Goal: Communication & Community: Answer question/provide support

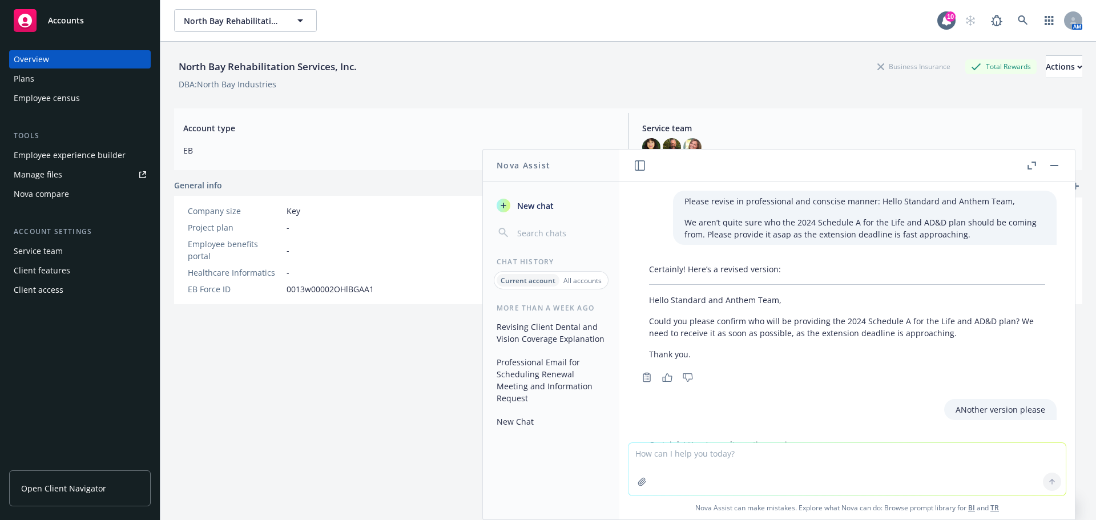
scroll to position [146, 0]
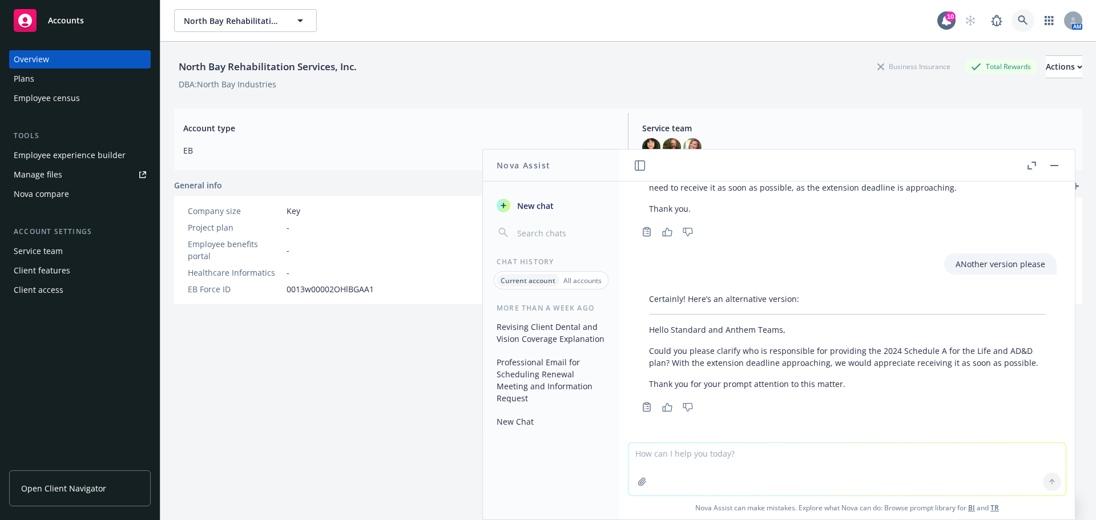
click at [1017, 17] on icon at bounding box center [1022, 20] width 10 height 10
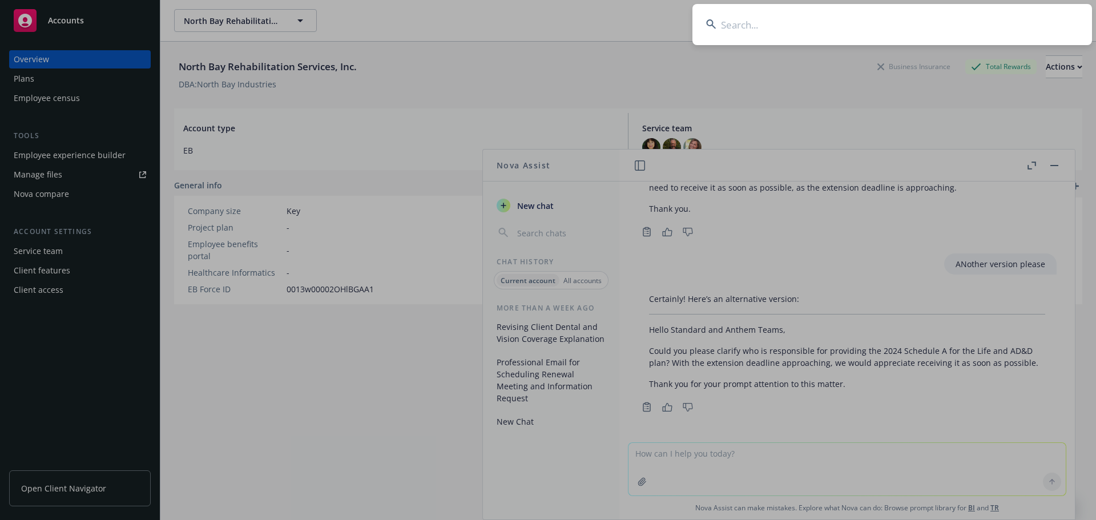
click at [757, 25] on input at bounding box center [891, 24] width 399 height 41
type input "Z"
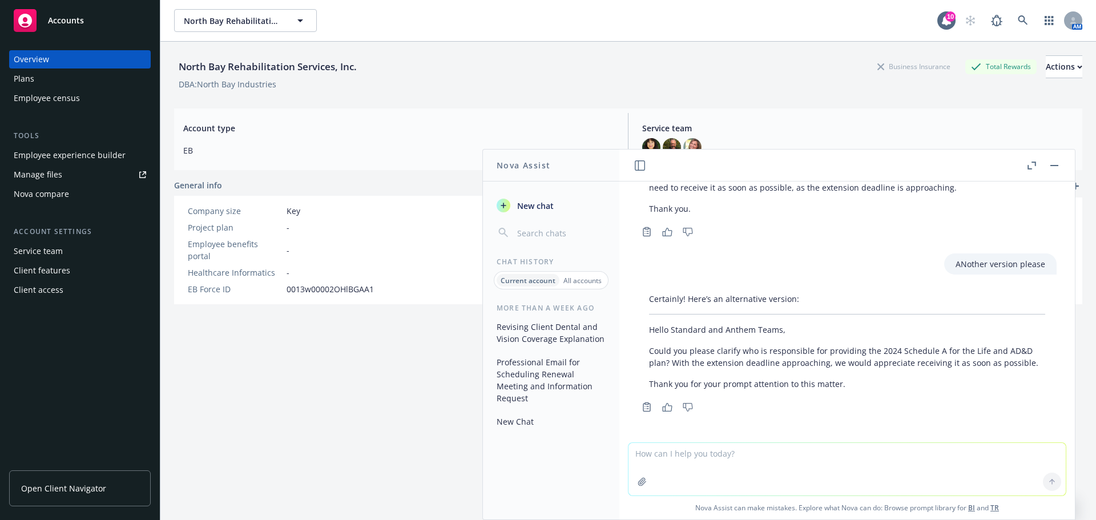
click at [634, 455] on textarea at bounding box center [846, 469] width 437 height 52
paste textarea "I hope this message finds you well. In anticipation of the busy quarter ahead o…"
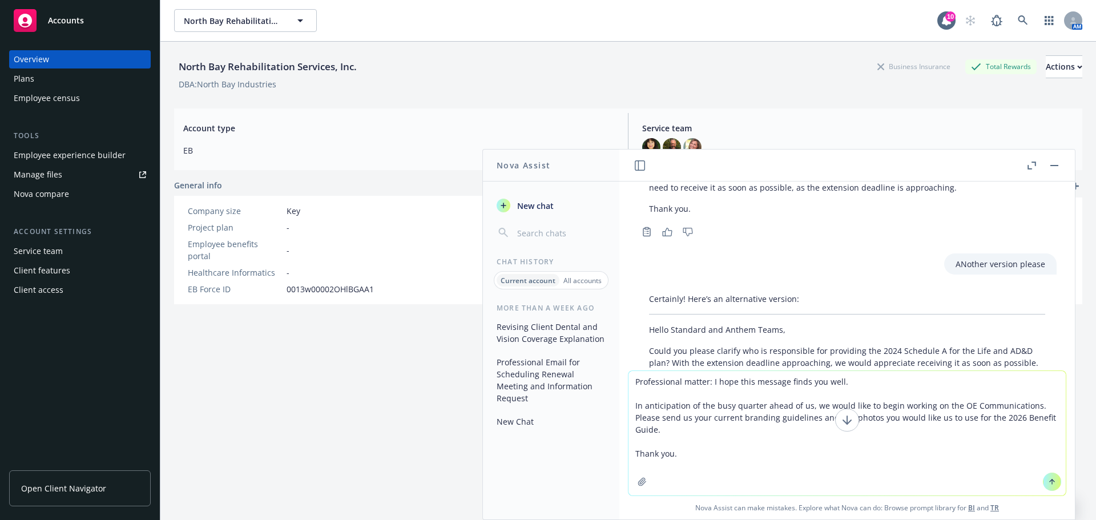
click at [927, 449] on textarea "Professional matter: I hope this message finds you well. In anticipation of the…" at bounding box center [846, 433] width 437 height 124
type textarea "Professional matter: I hope this message finds you well. In anticipation of the…"
click at [1052, 482] on button at bounding box center [1051, 481] width 18 height 18
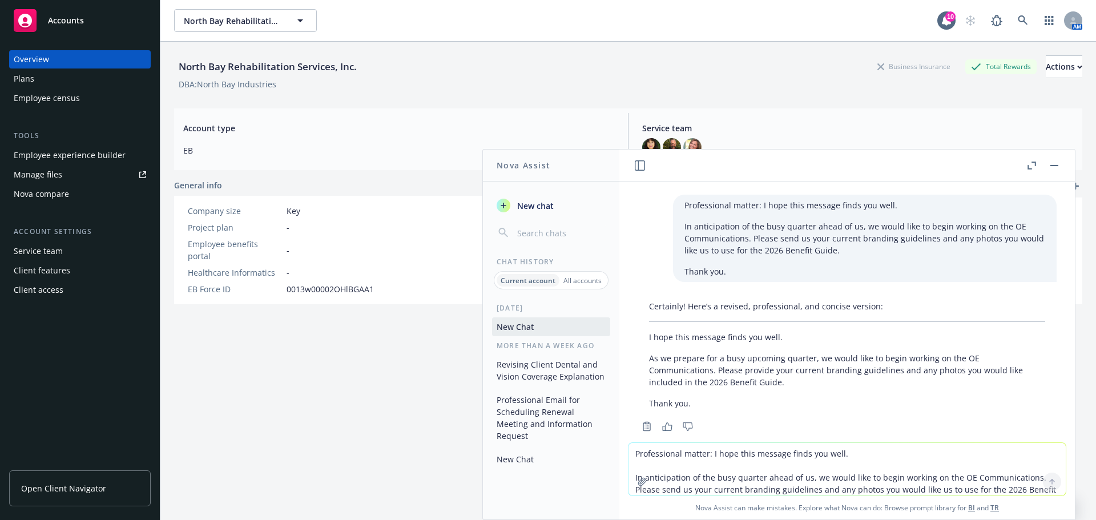
scroll to position [399, 0]
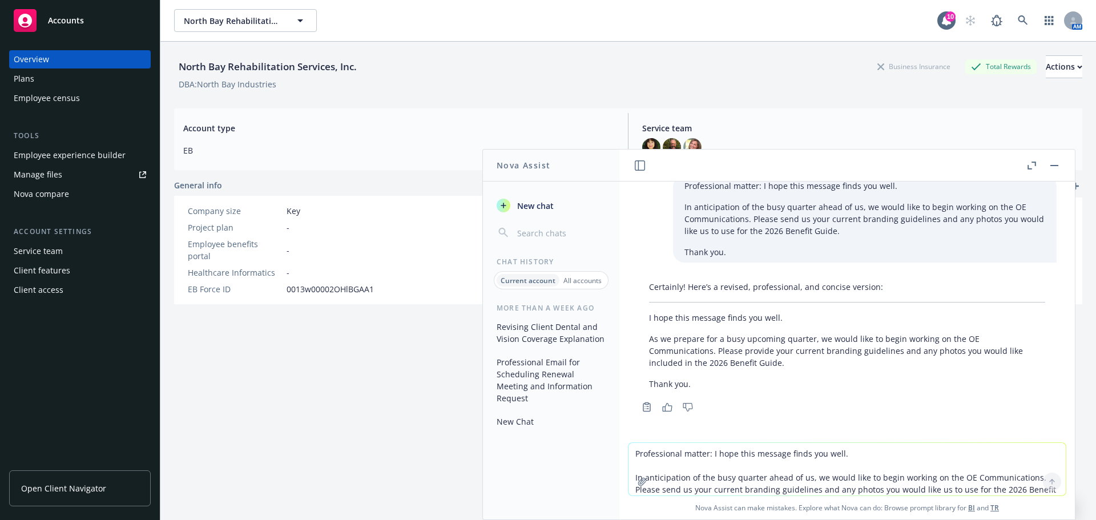
click at [629, 451] on textarea "Professional matter: I hope this message finds you well. In anticipation of the…" at bounding box center [846, 469] width 437 height 52
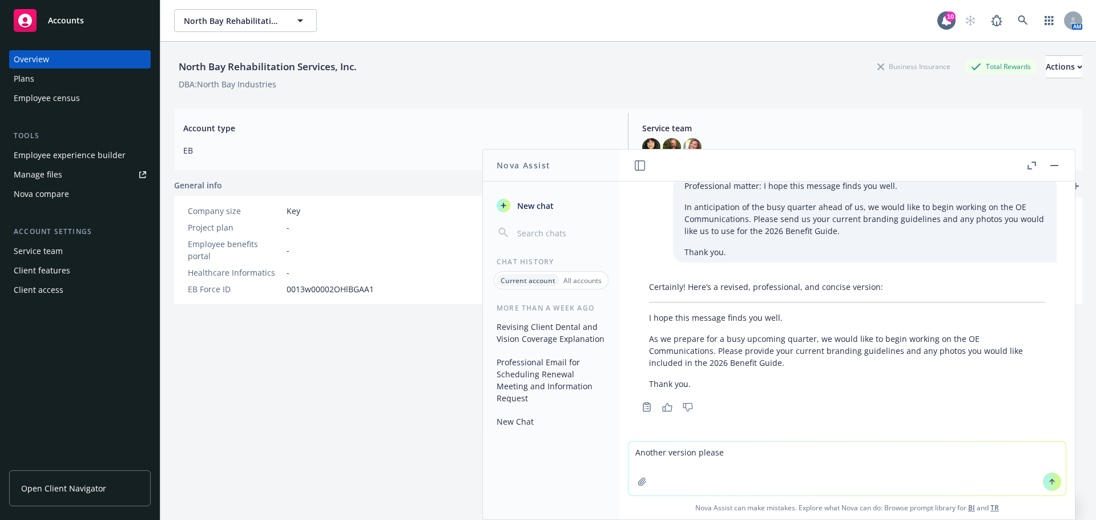
type textarea "Another version please"
click at [1045, 486] on button at bounding box center [1051, 481] width 18 height 18
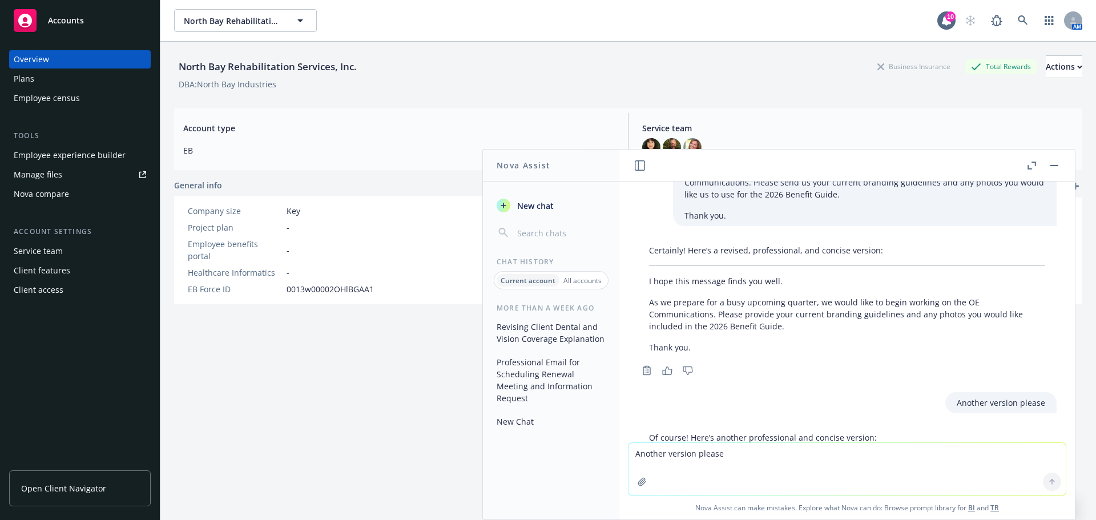
scroll to position [415, 0]
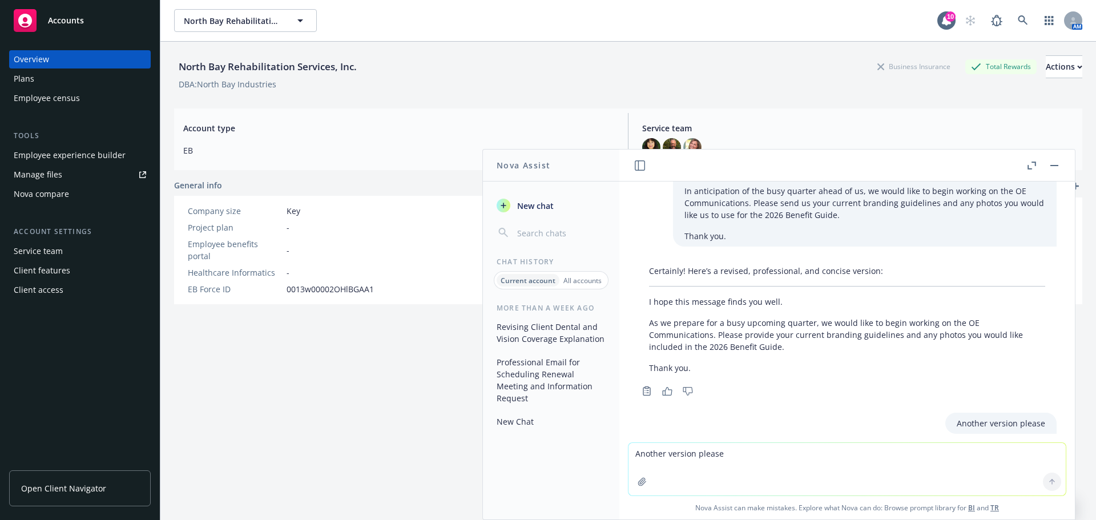
click at [666, 324] on p "As we prepare for a busy upcoming quarter, we would like to begin working on th…" at bounding box center [847, 335] width 396 height 36
click at [646, 300] on div "Certainly! Here’s a revised, professional, and concise version: I hope this mes…" at bounding box center [846, 319] width 419 height 118
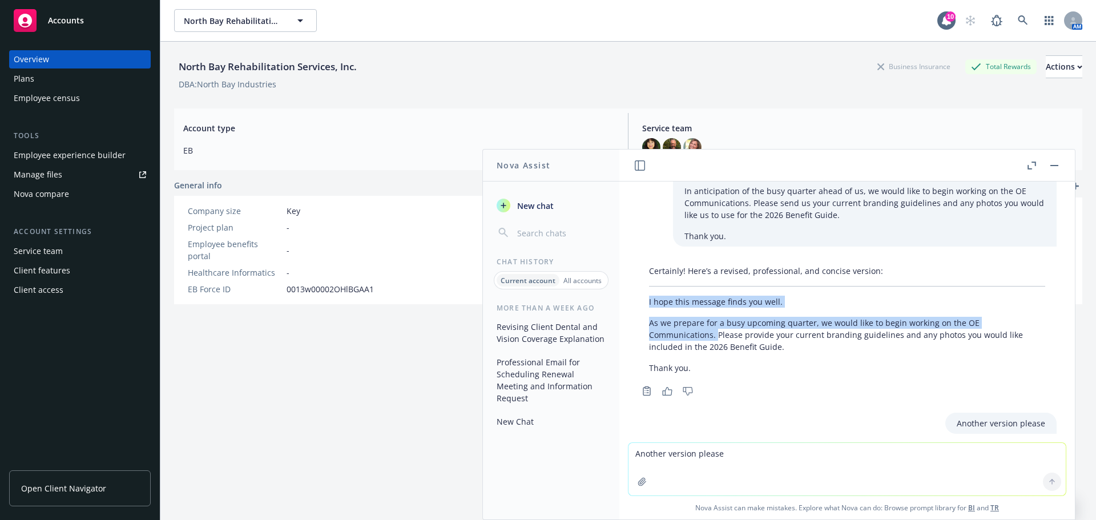
drag, startPoint x: 647, startPoint y: 302, endPoint x: 717, endPoint y: 337, distance: 78.1
click at [717, 337] on div "Certainly! Here’s a revised, professional, and concise version: I hope this mes…" at bounding box center [846, 319] width 419 height 118
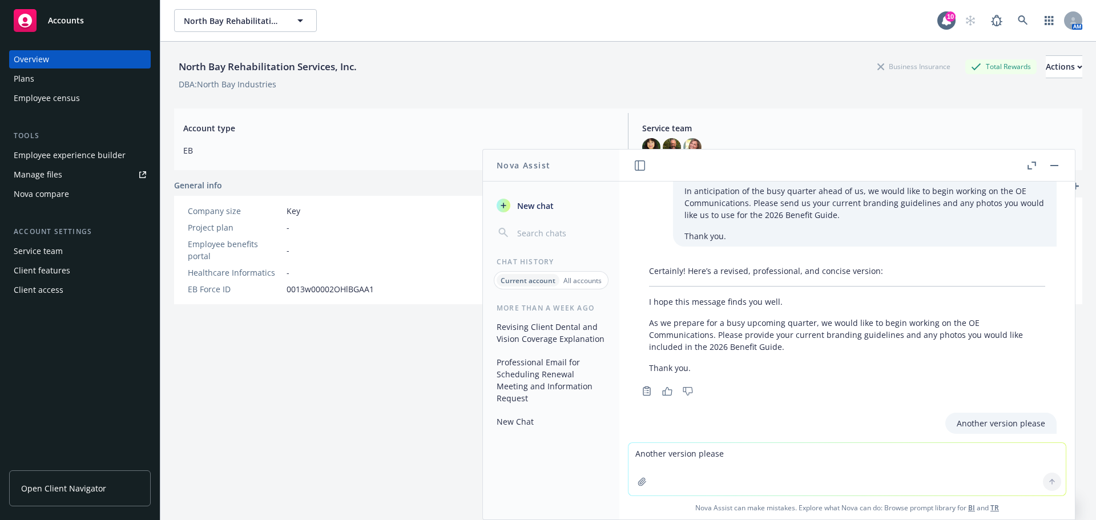
click at [841, 341] on p "As we prepare for a busy upcoming quarter, we would like to begin working on th…" at bounding box center [847, 335] width 396 height 36
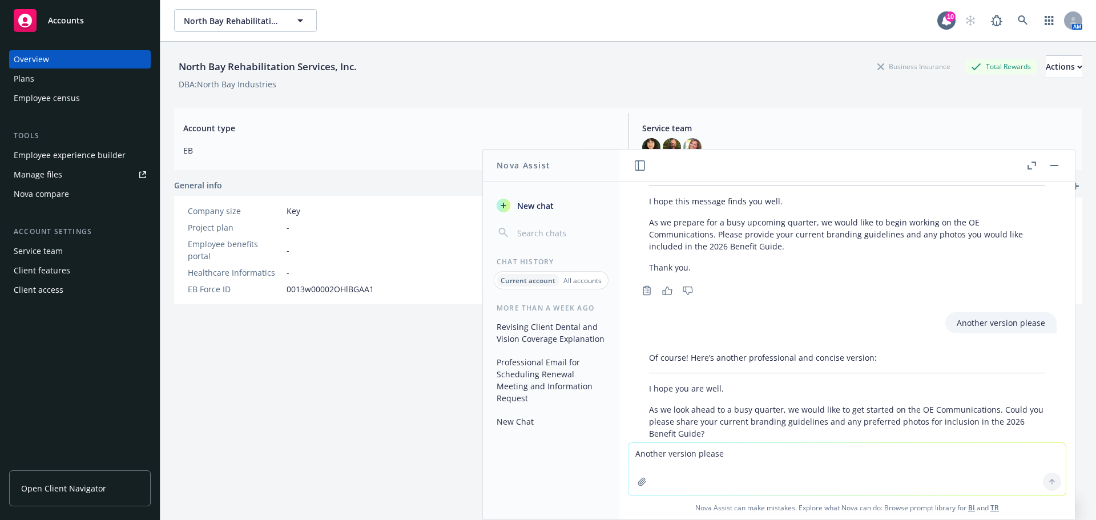
scroll to position [358, 0]
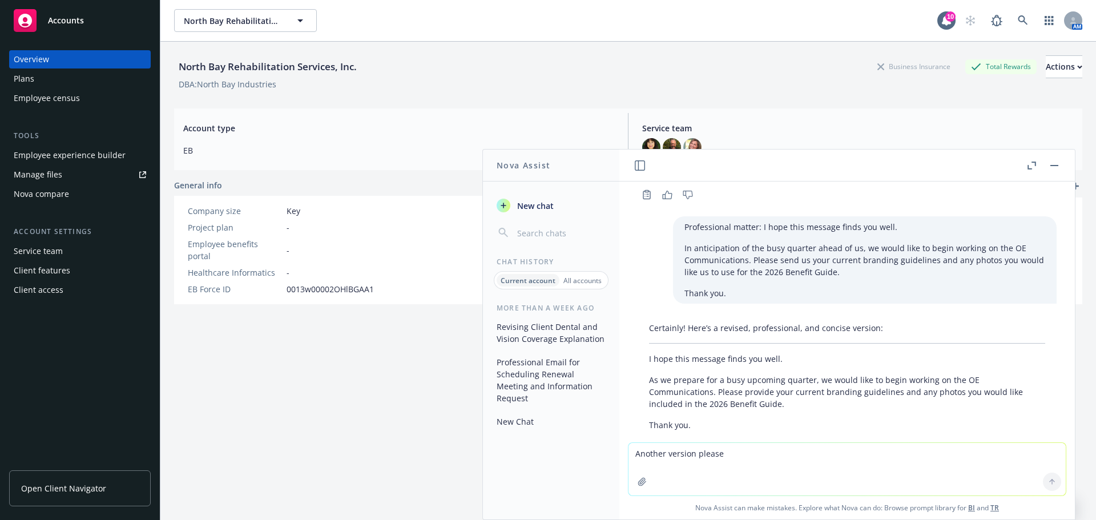
click at [692, 361] on p "I hope this message finds you well." at bounding box center [847, 359] width 396 height 12
click at [643, 382] on div "Certainly! Here’s a revised, professional, and concise version: I hope this mes…" at bounding box center [846, 376] width 419 height 118
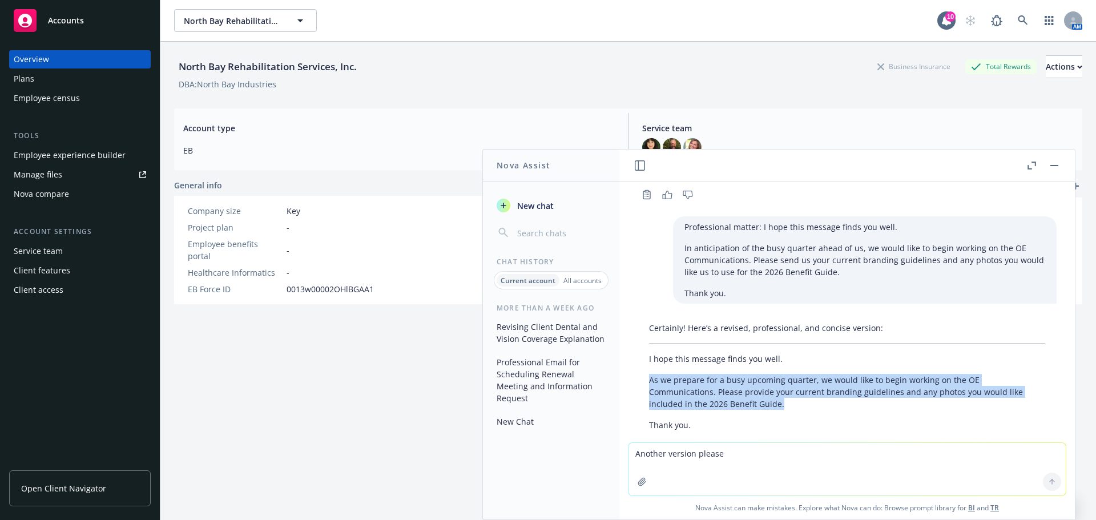
drag, startPoint x: 650, startPoint y: 381, endPoint x: 805, endPoint y: 400, distance: 155.8
click at [805, 400] on p "As we prepare for a busy upcoming quarter, we would like to begin working on th…" at bounding box center [847, 392] width 396 height 36
copy p "As we prepare for a busy upcoming quarter, we would like to begin working on th…"
